Goal: Task Accomplishment & Management: Manage account settings

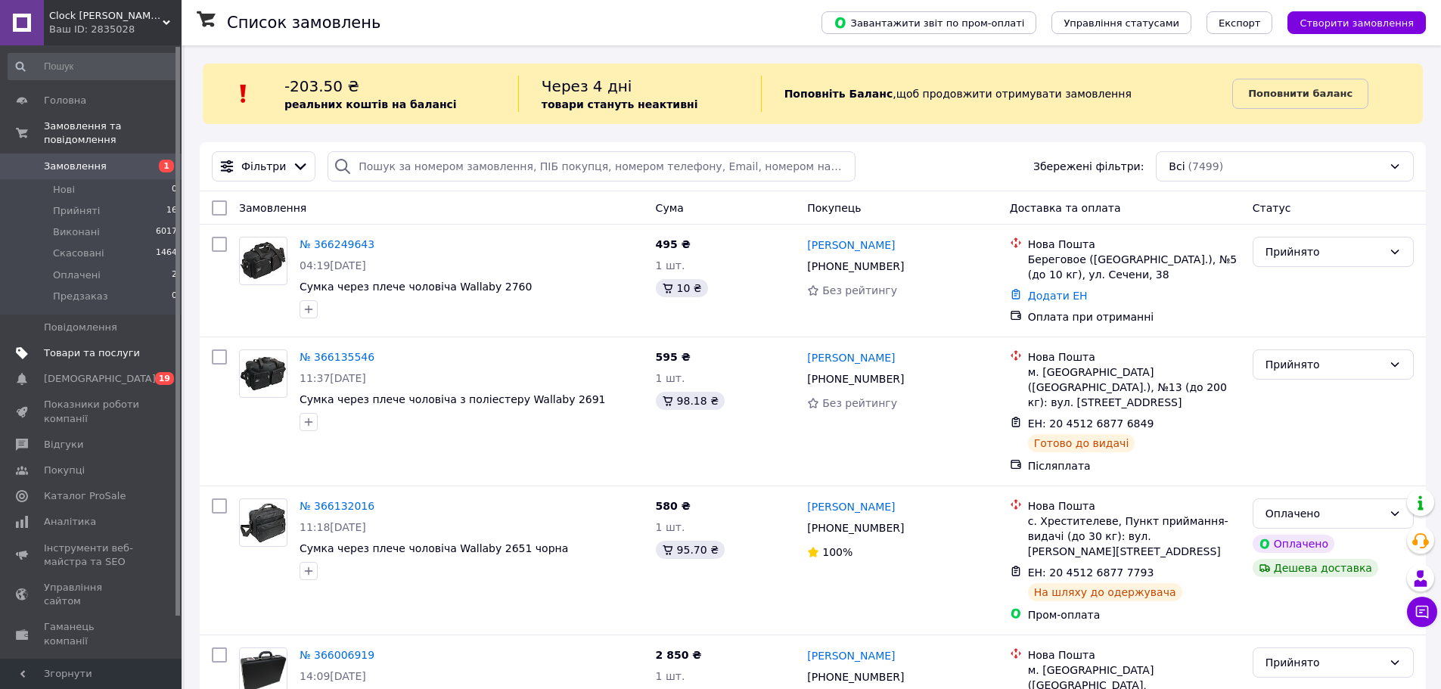
click at [94, 346] on span "Товари та послуги" at bounding box center [92, 353] width 96 height 14
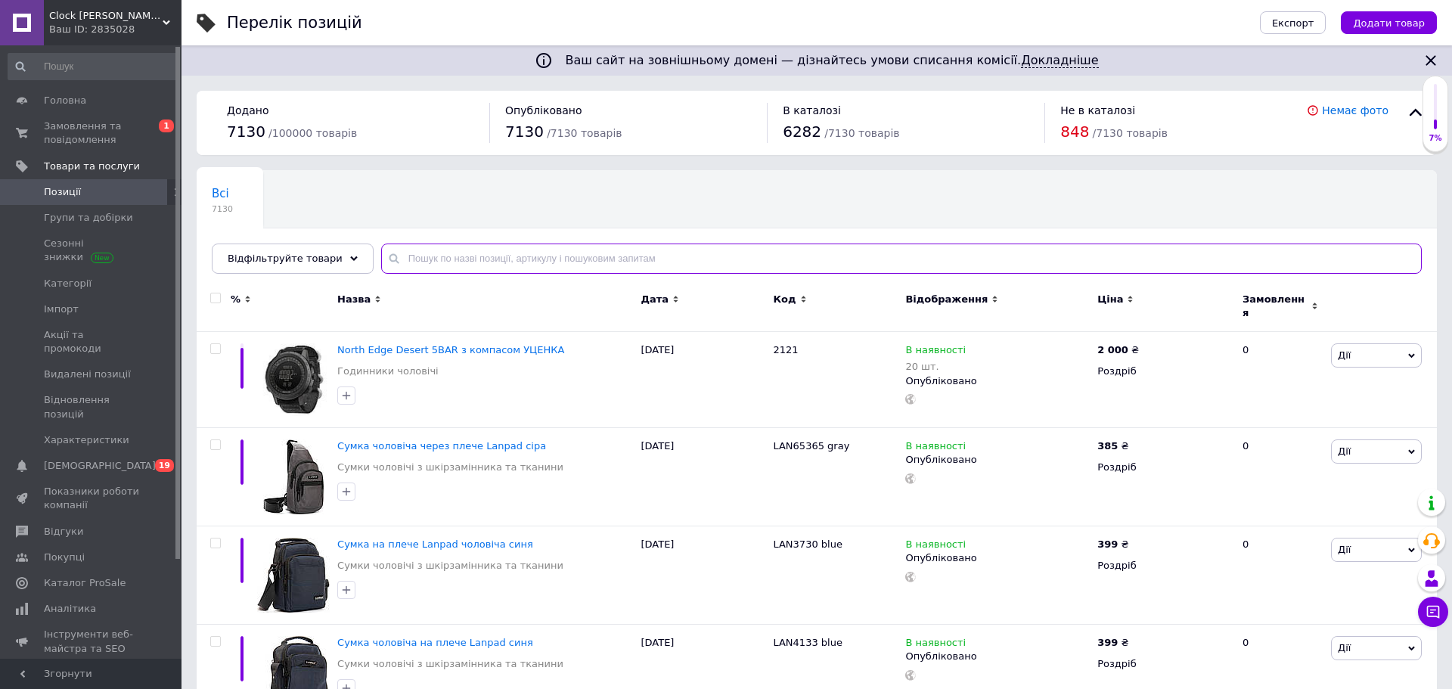
click at [544, 256] on input "text" at bounding box center [901, 259] width 1041 height 30
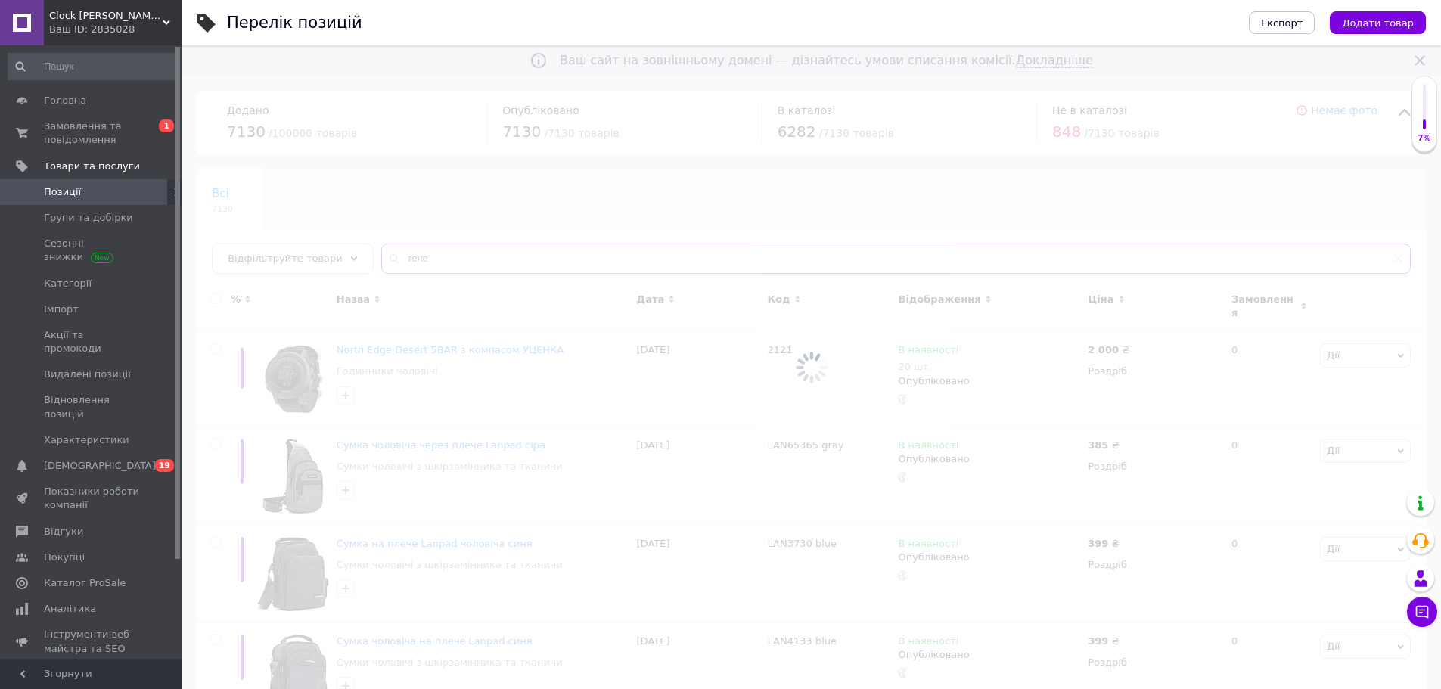
type input "гене"
